Goal: Information Seeking & Learning: Learn about a topic

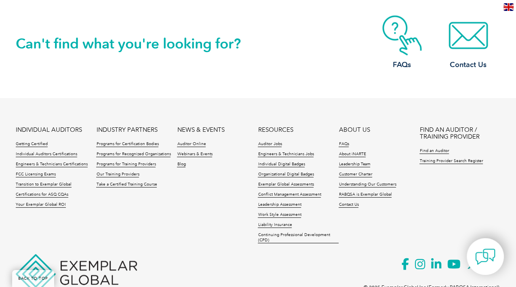
scroll to position [1931, 0]
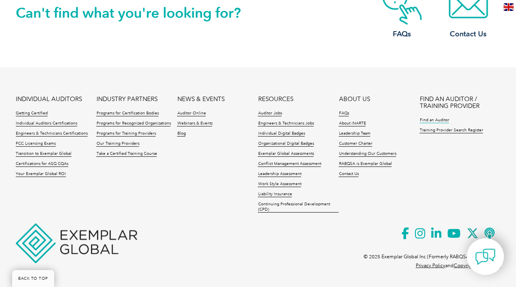
click at [441, 120] on link "Find an Auditor" at bounding box center [435, 121] width 30 height 6
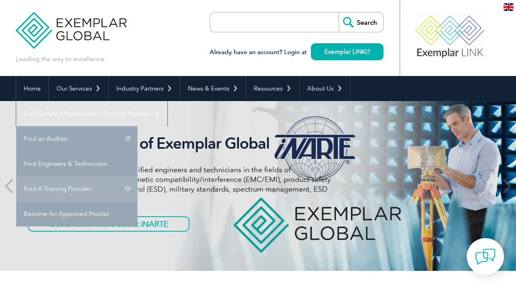
click at [137, 176] on link "Find A Training Provider" at bounding box center [76, 188] width 121 height 25
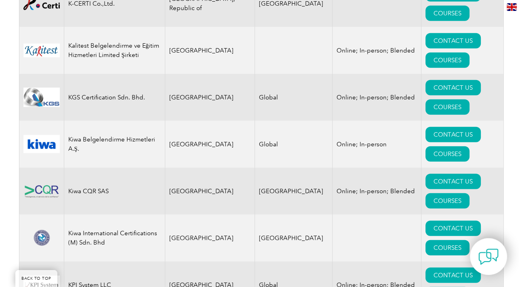
scroll to position [6895, 0]
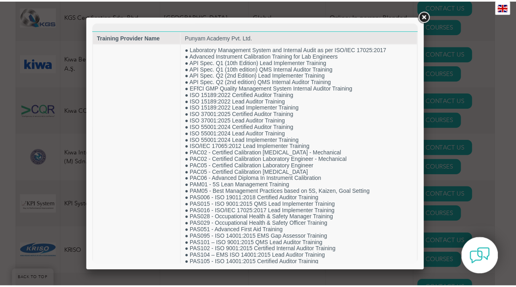
scroll to position [0, 0]
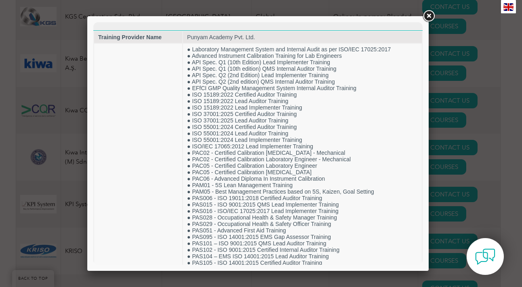
click at [427, 19] on link at bounding box center [429, 16] width 15 height 15
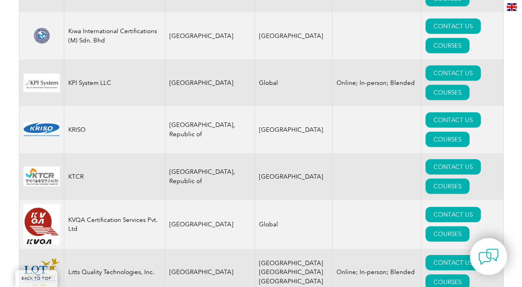
scroll to position [7057, 0]
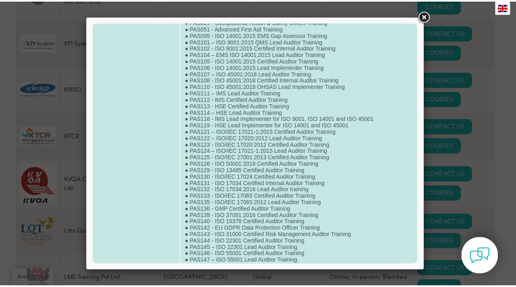
scroll to position [0, 0]
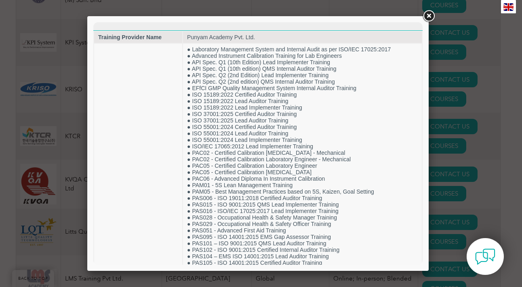
click at [430, 17] on link at bounding box center [429, 16] width 15 height 15
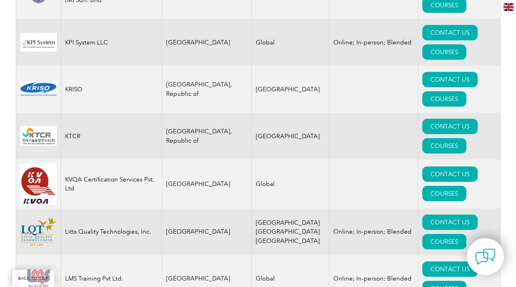
scroll to position [7017, 0]
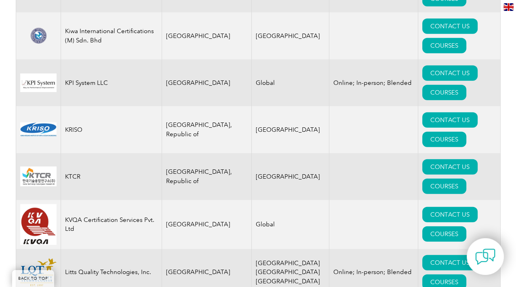
drag, startPoint x: 19, startPoint y: 74, endPoint x: 484, endPoint y: 87, distance: 464.3
copy tr "Punyam Academy Pvt. Ltd. India United States of America, Asia, Global CONTACT U…"
